Goal: Check status: Check status

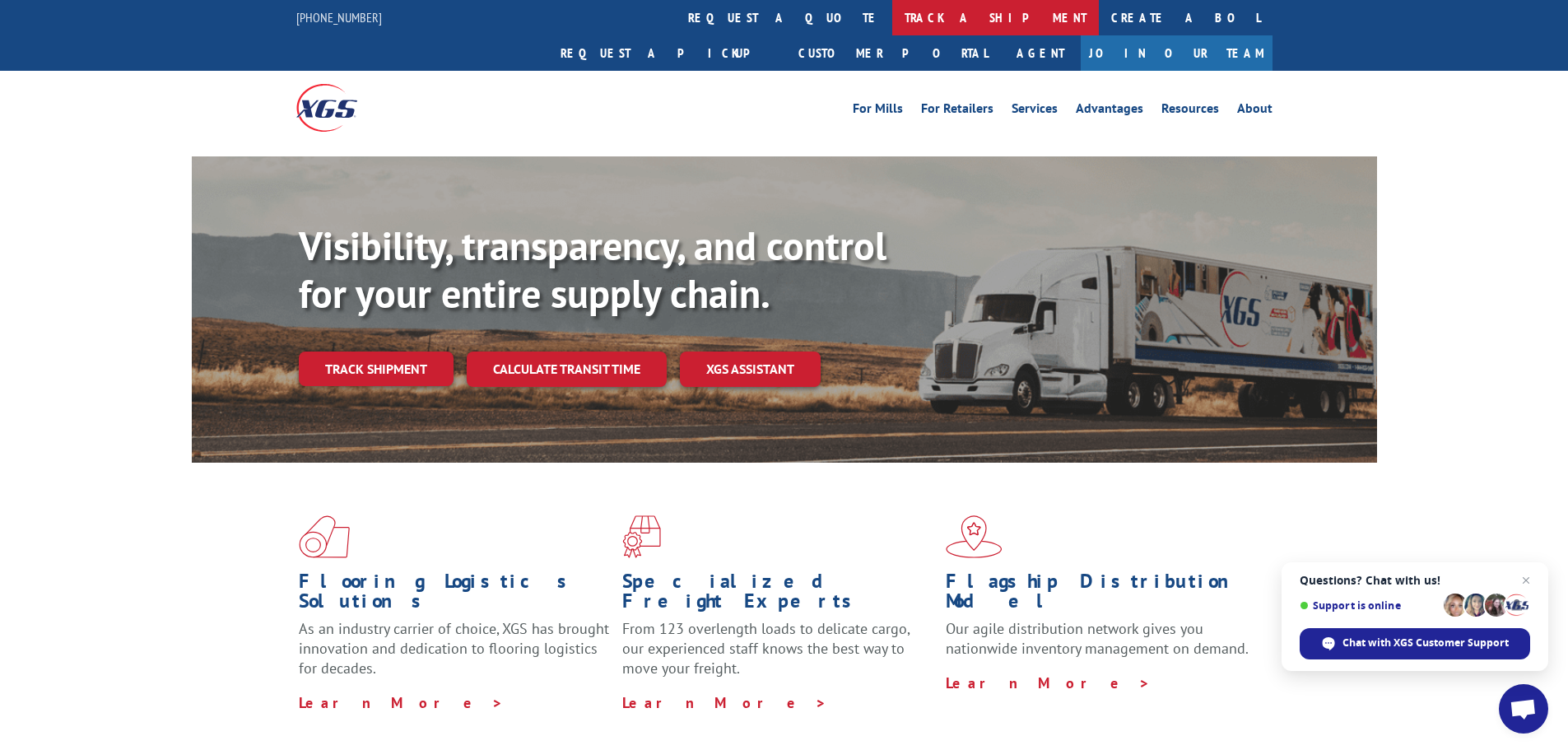
click at [892, 12] on link "track a shipment" at bounding box center [996, 18] width 207 height 36
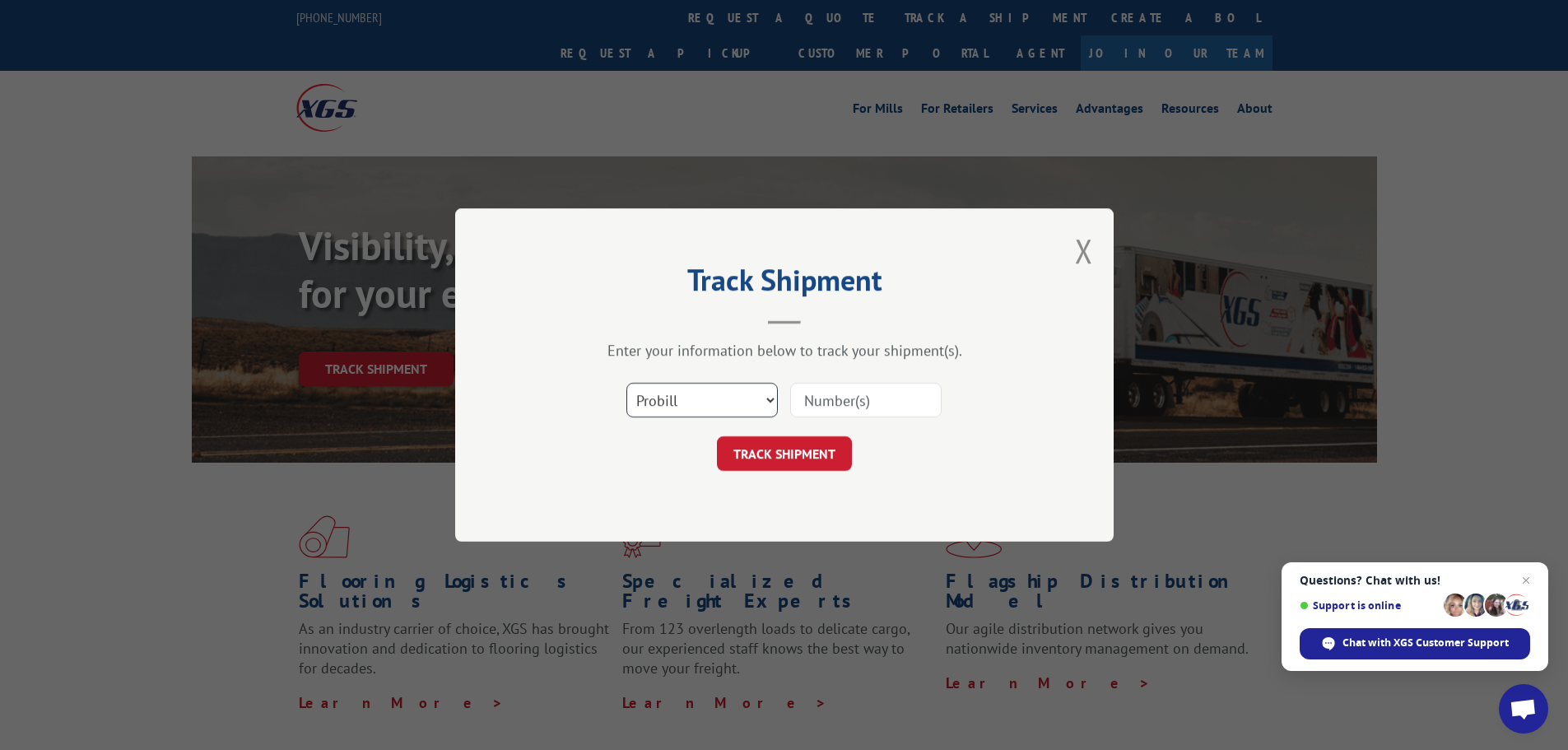
click at [764, 399] on select "Select category... Probill BOL PO" at bounding box center [701, 399] width 151 height 35
select select "bol"
click at [626, 383] on select "Select category... Probill BOL PO" at bounding box center [701, 399] width 151 height 35
paste input "BOL# - 6016878"
click at [849, 397] on input "BOL# - 6016878" at bounding box center [866, 399] width 151 height 35
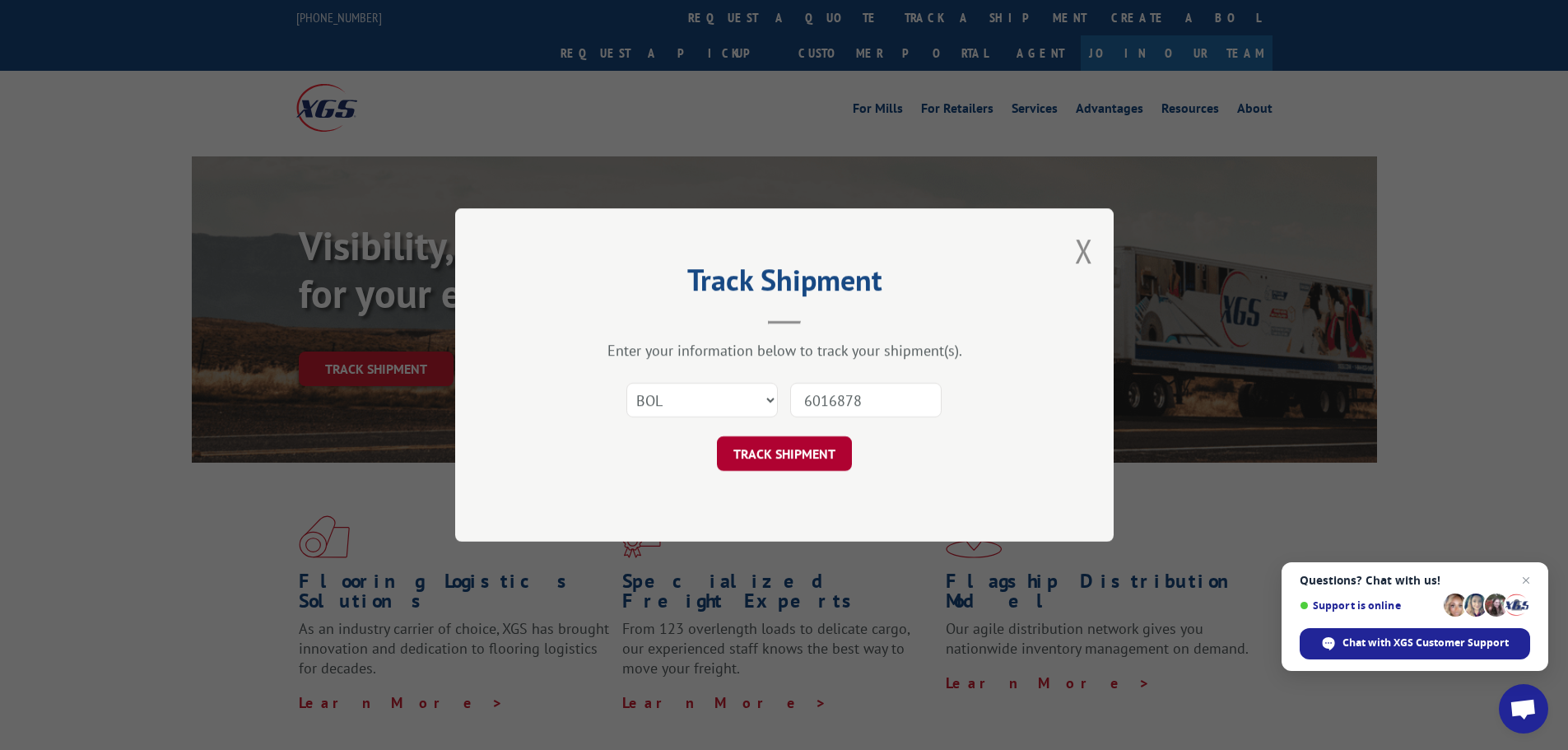
type input "6016878"
click at [810, 459] on button "TRACK SHIPMENT" at bounding box center [785, 453] width 135 height 35
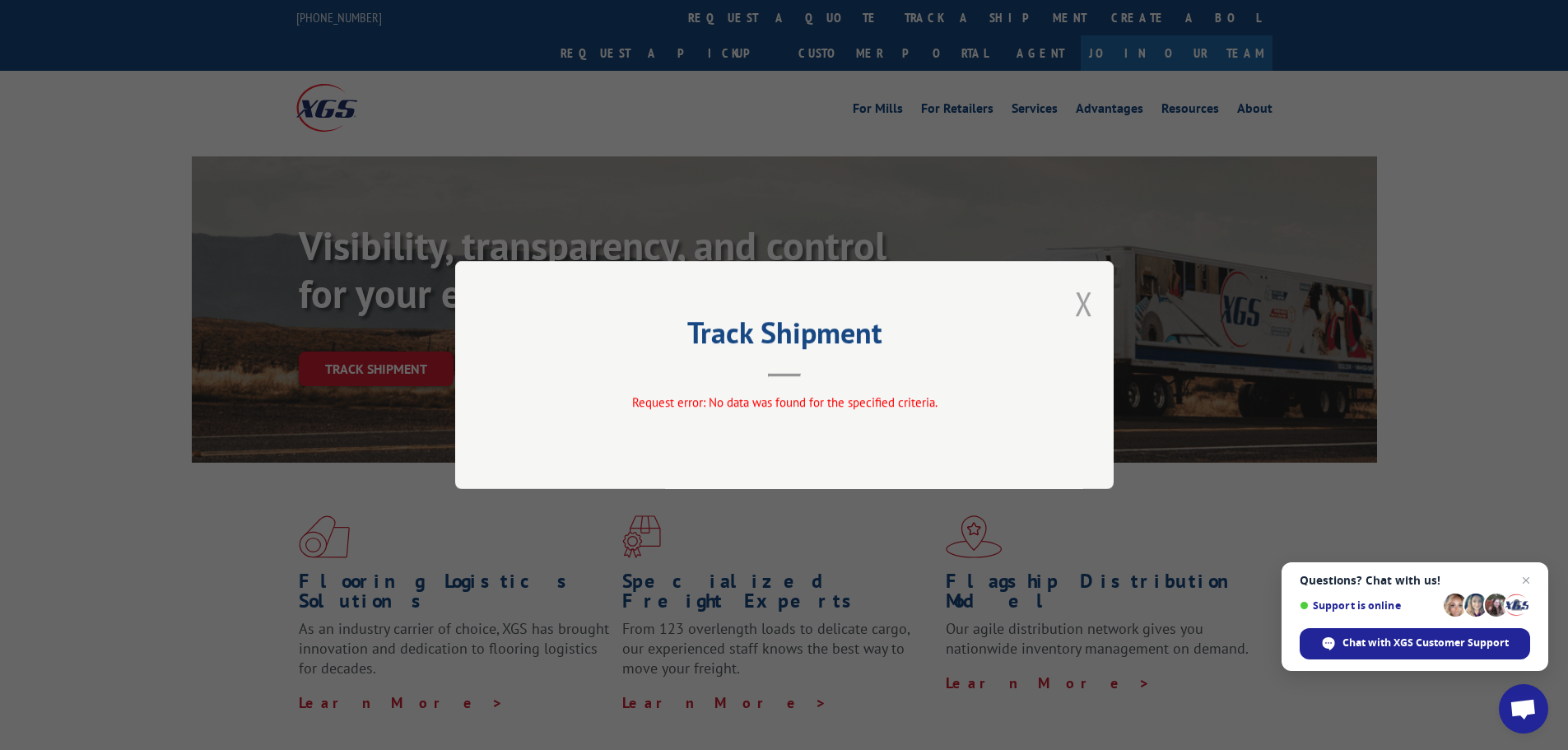
click at [1089, 307] on button "Close modal" at bounding box center [1083, 303] width 18 height 43
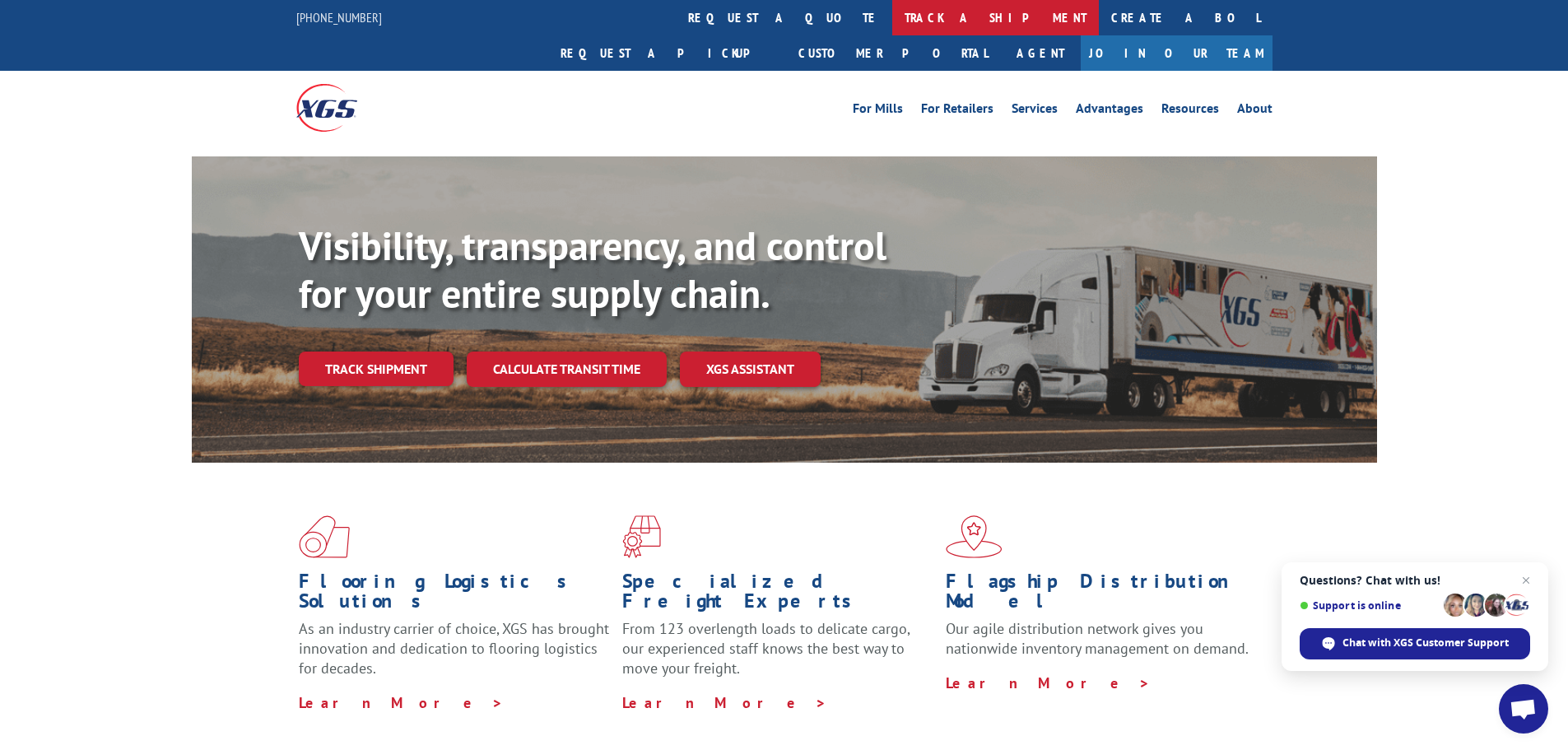
click at [892, 17] on link "track a shipment" at bounding box center [996, 18] width 207 height 36
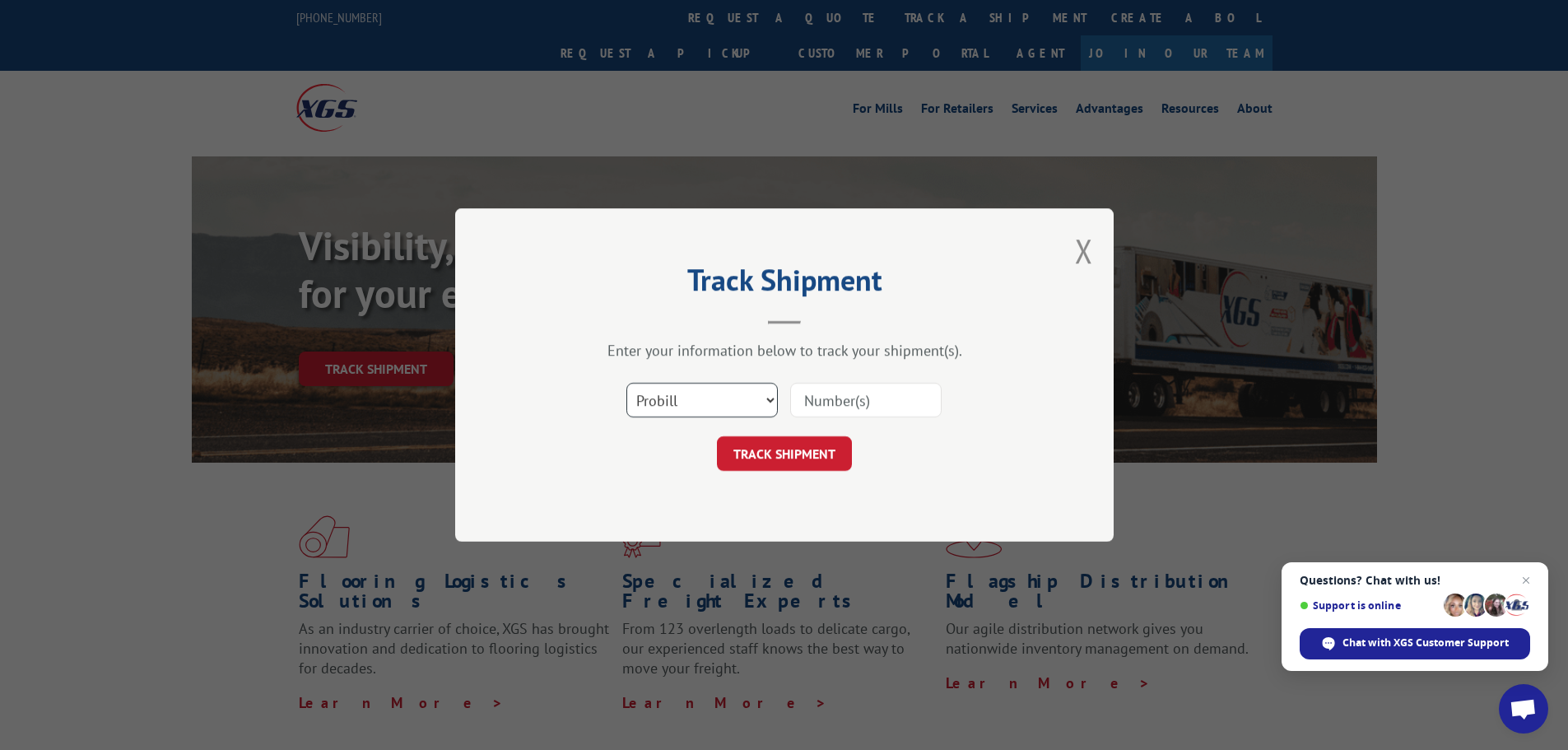
click at [770, 397] on select "Select category... Probill BOL PO" at bounding box center [701, 399] width 151 height 35
select select "po"
click at [626, 383] on select "Select category... Probill BOL PO" at bounding box center [701, 399] width 151 height 35
click at [908, 395] on input at bounding box center [866, 399] width 151 height 35
type input "25506274"
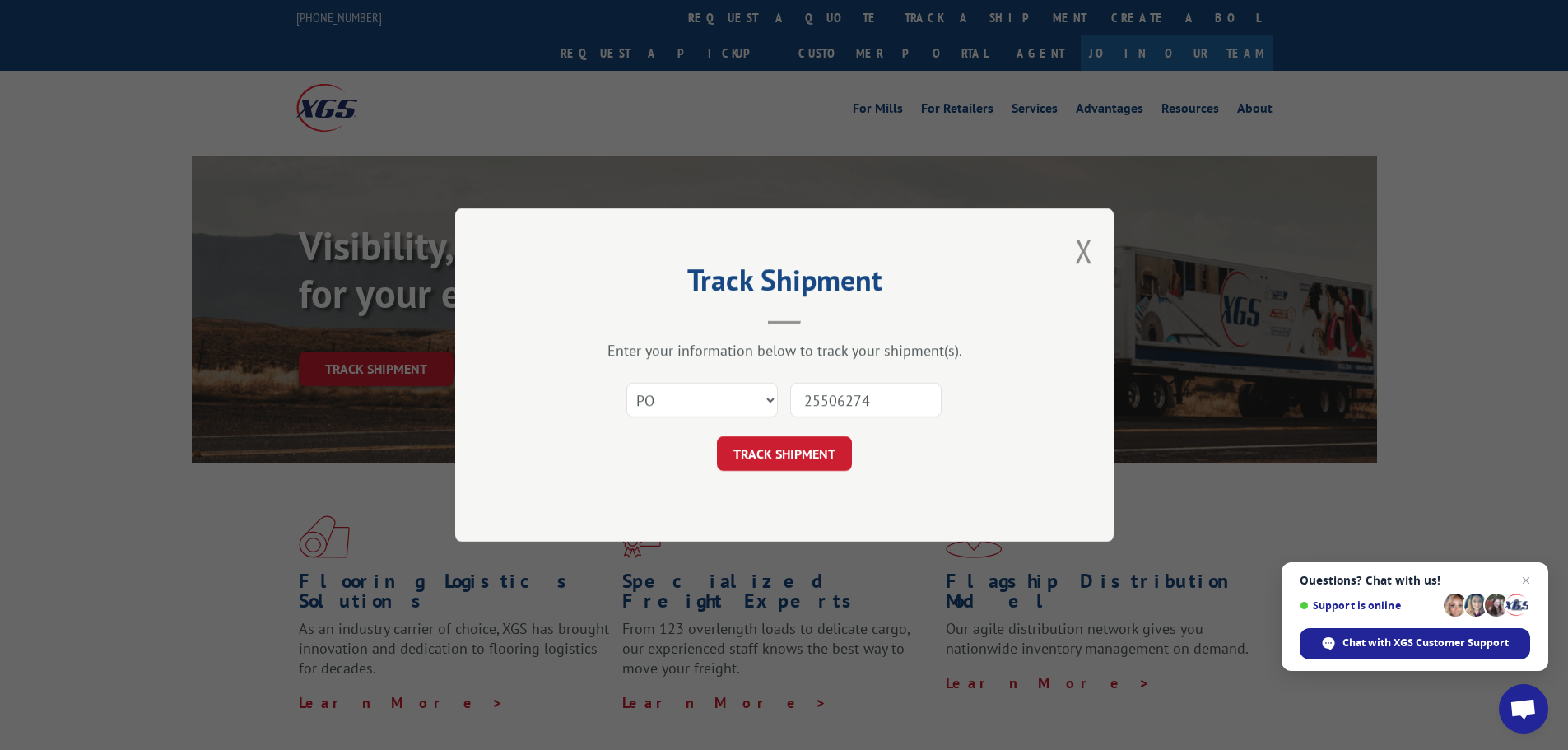
click button "TRACK SHIPMENT" at bounding box center [785, 453] width 135 height 35
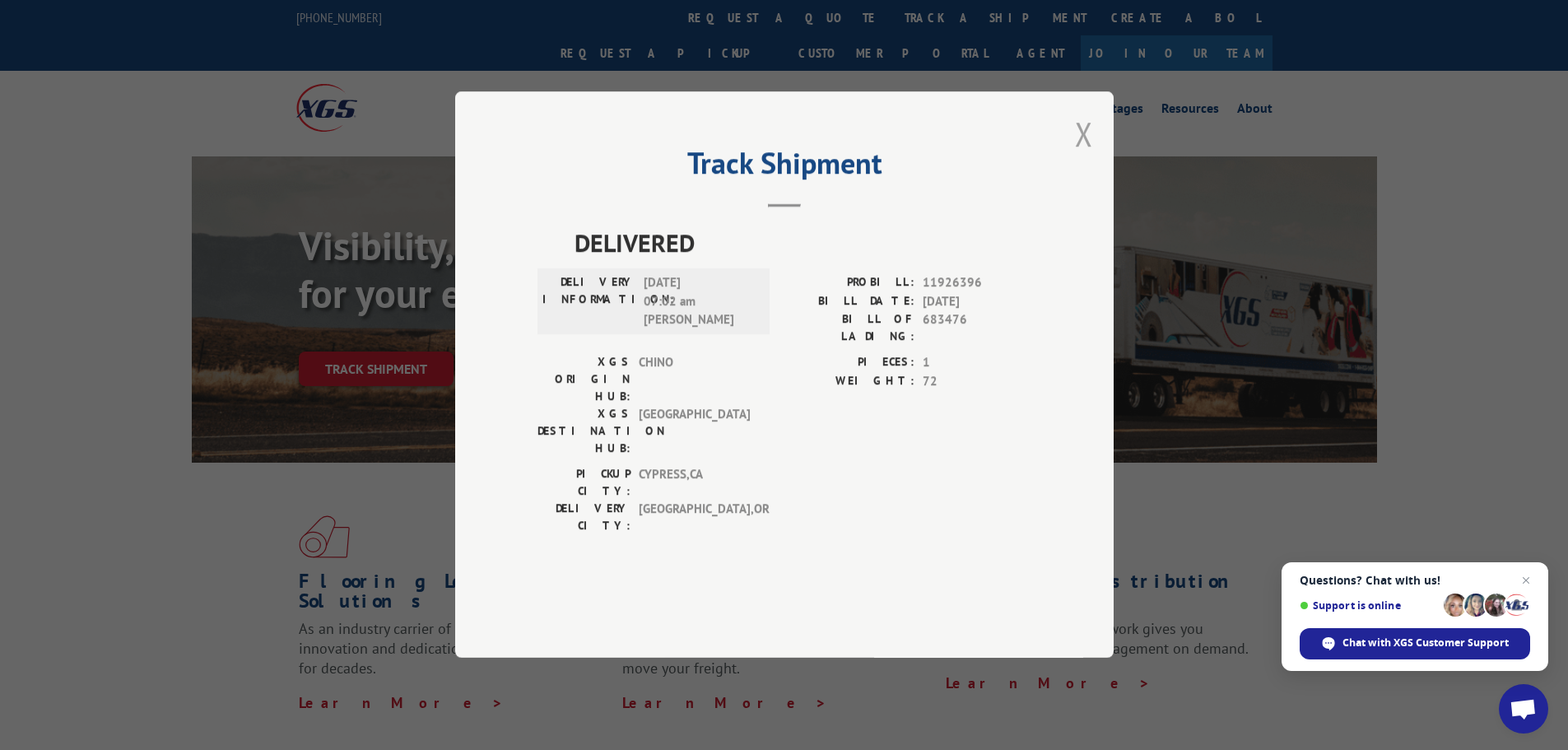
click at [1087, 155] on button "Close modal" at bounding box center [1083, 133] width 18 height 43
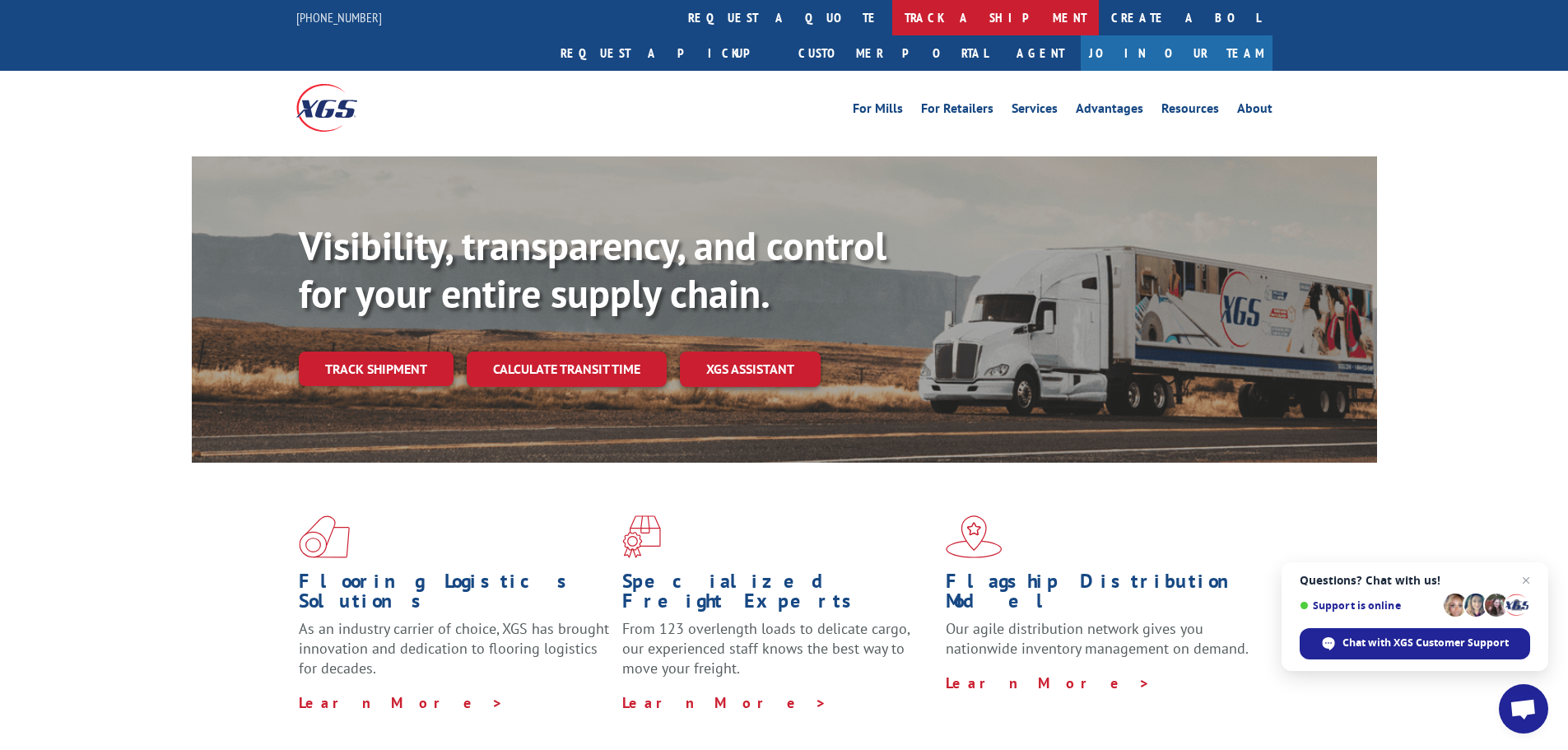
click at [892, 23] on link "track a shipment" at bounding box center [996, 18] width 207 height 36
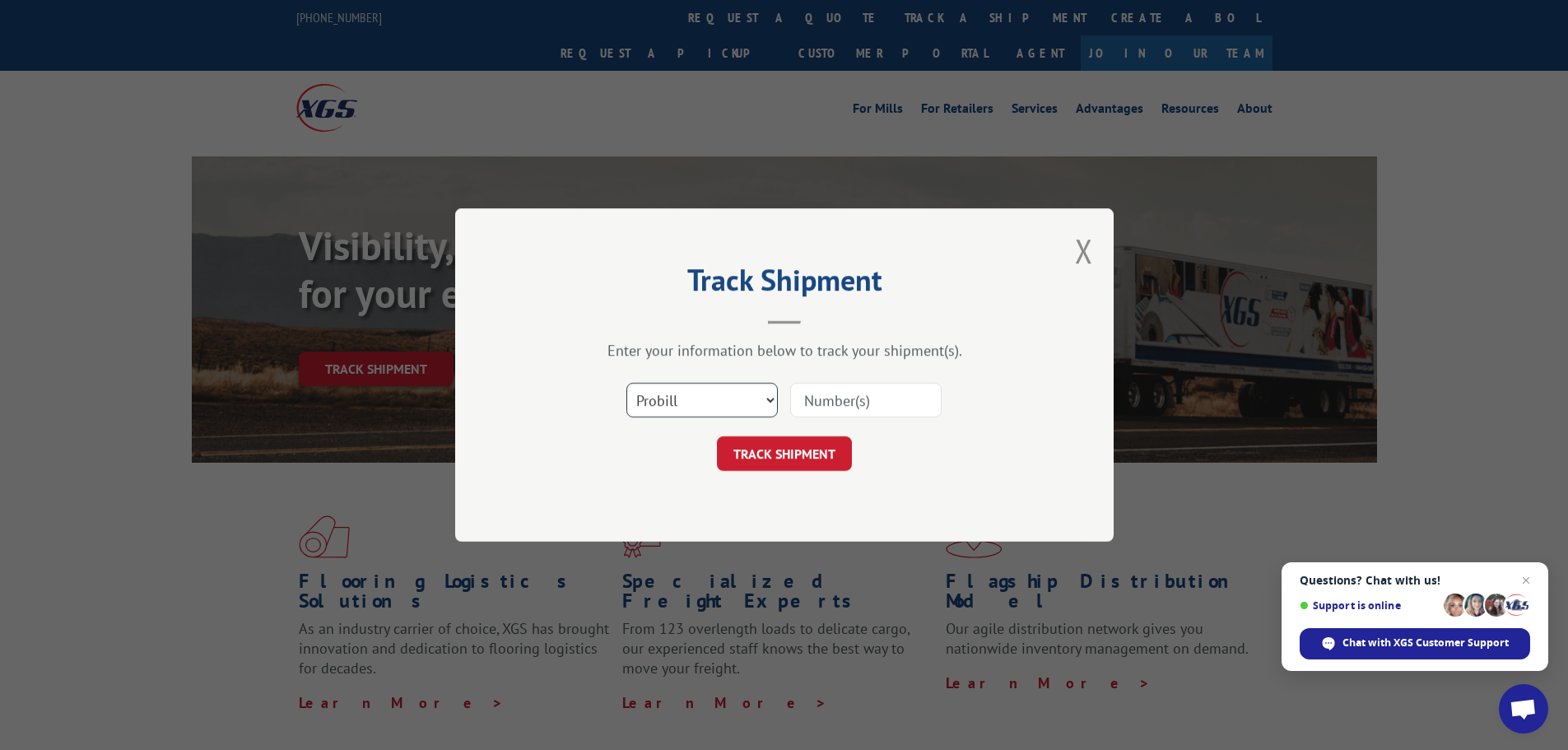
click at [770, 398] on select "Select category... Probill BOL PO" at bounding box center [701, 399] width 151 height 35
click at [885, 398] on input at bounding box center [866, 399] width 151 height 35
paste input "90325"
type input "90325"
click at [798, 449] on button "TRACK SHIPMENT" at bounding box center [785, 453] width 135 height 35
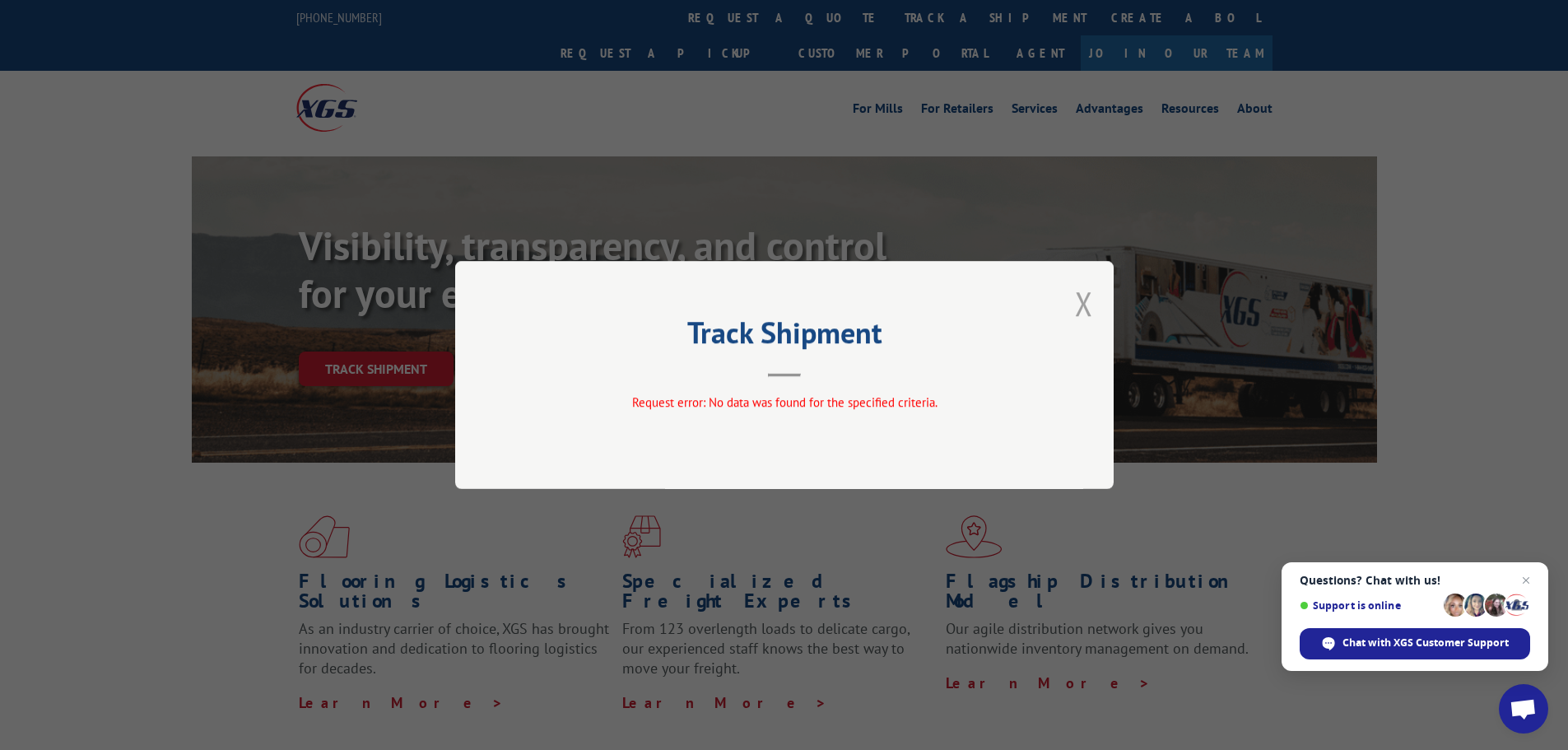
click at [1090, 306] on button "Close modal" at bounding box center [1083, 303] width 18 height 43
